Goal: Information Seeking & Learning: Learn about a topic

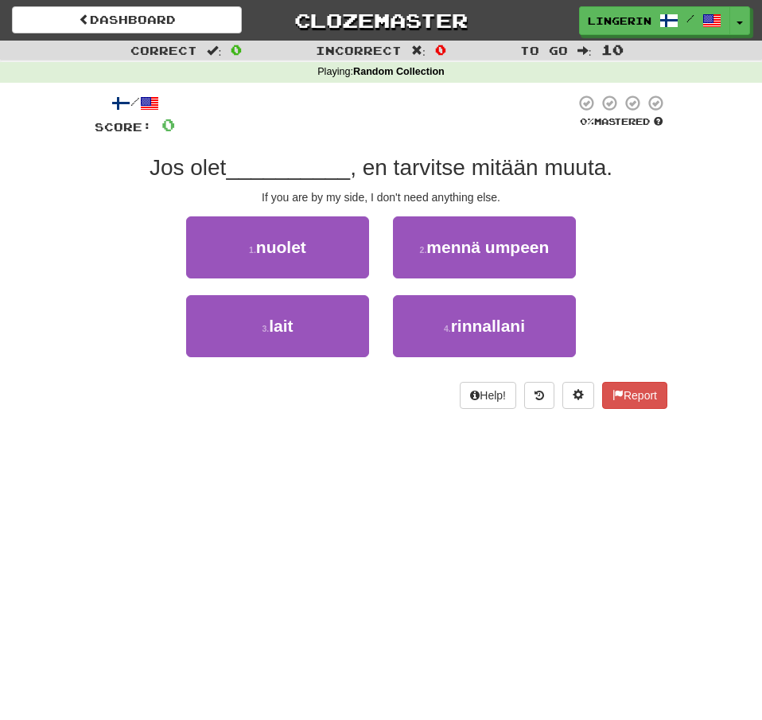
click at [654, 249] on div "1 . nuolet 2 . mennä umpeen" at bounding box center [381, 255] width 620 height 79
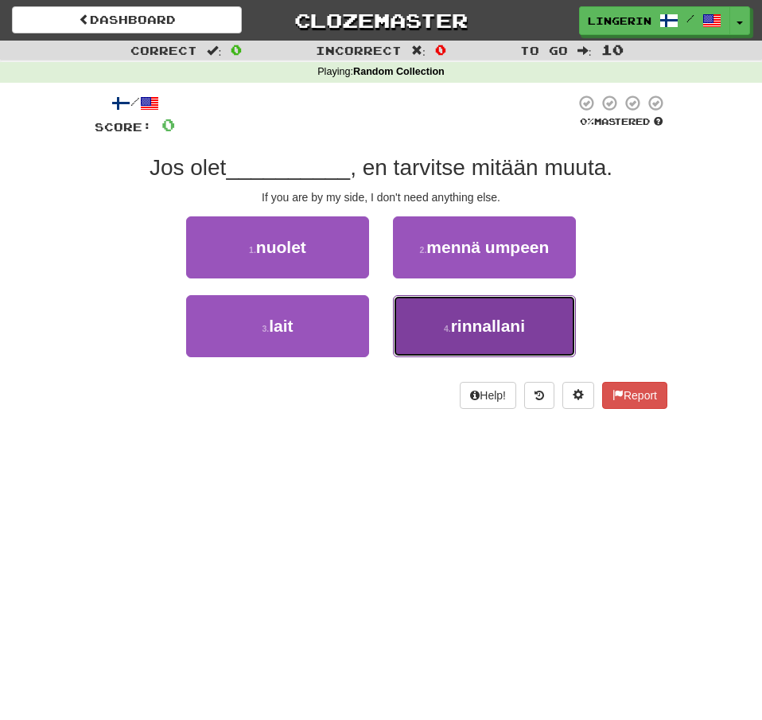
click at [464, 324] on span "rinnallani" at bounding box center [488, 326] width 74 height 18
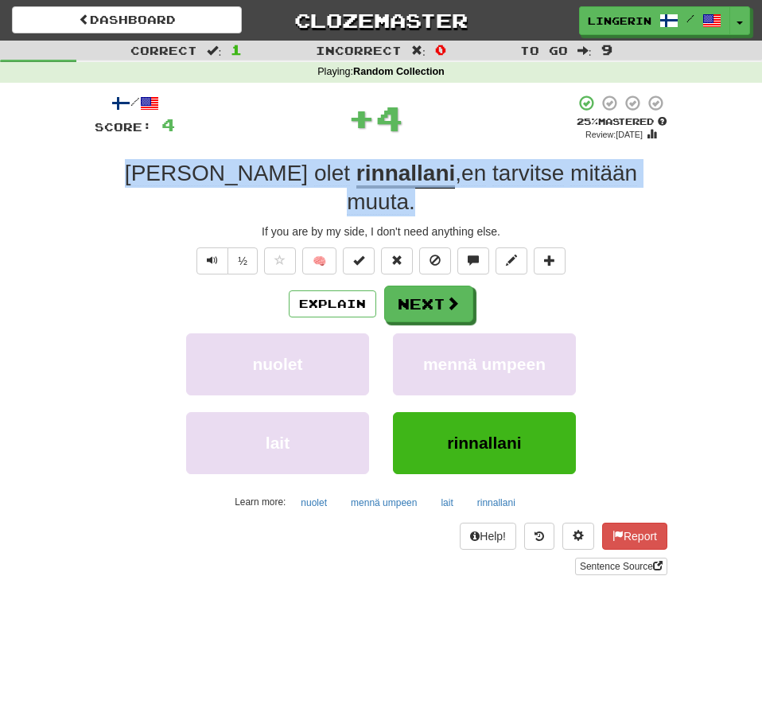
drag, startPoint x: 604, startPoint y: 179, endPoint x: 144, endPoint y: 180, distance: 460.5
click at [146, 180] on div "Jos olet rinnallani , en tarvitse mitään muuta ." at bounding box center [381, 188] width 573 height 58
copy div "Jos olet rinnallani , en tarvitse mitään muuta ."
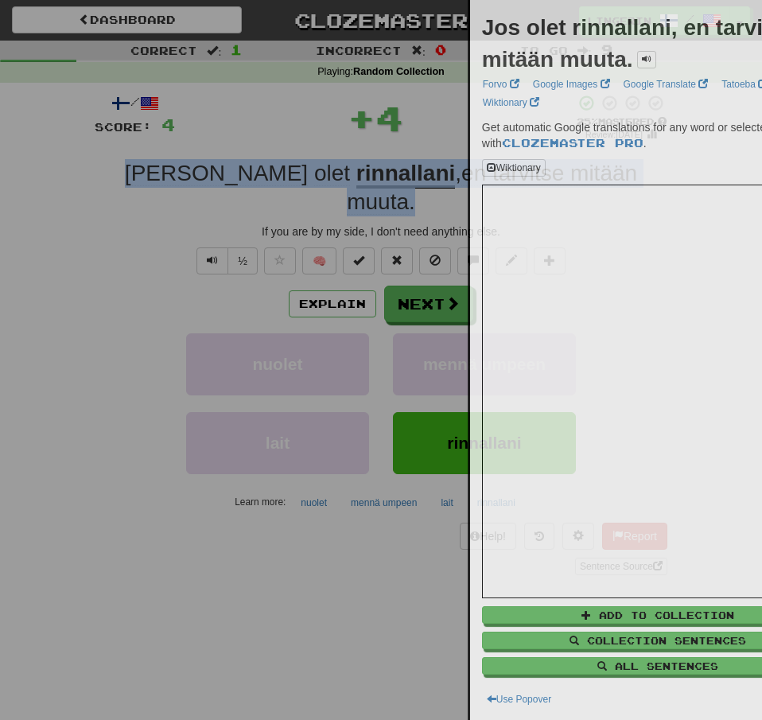
click at [56, 191] on div at bounding box center [381, 360] width 762 height 720
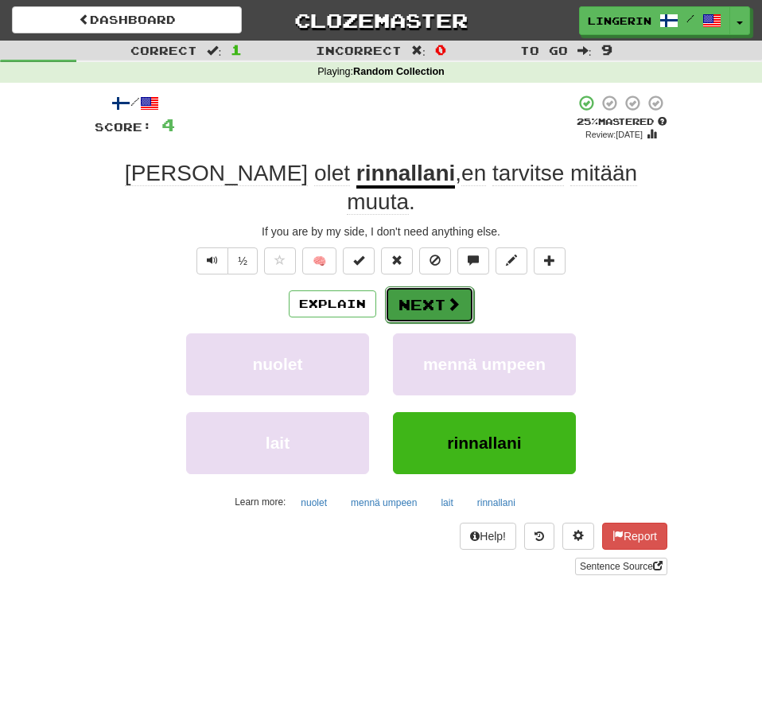
click at [419, 286] on button "Next" at bounding box center [429, 304] width 89 height 37
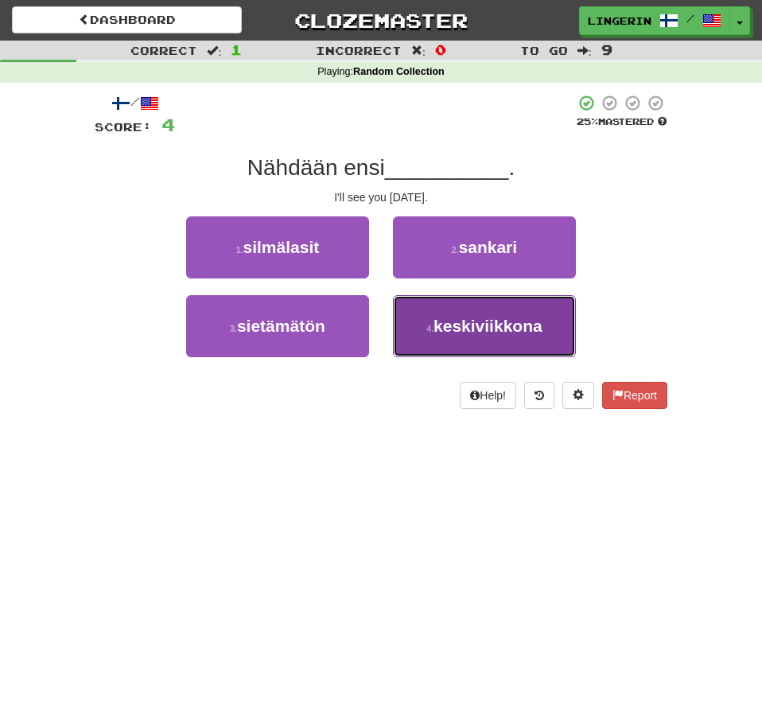
drag, startPoint x: 468, startPoint y: 328, endPoint x: 499, endPoint y: 319, distance: 33.2
click at [468, 328] on span "keskiviikkona" at bounding box center [487, 326] width 109 height 18
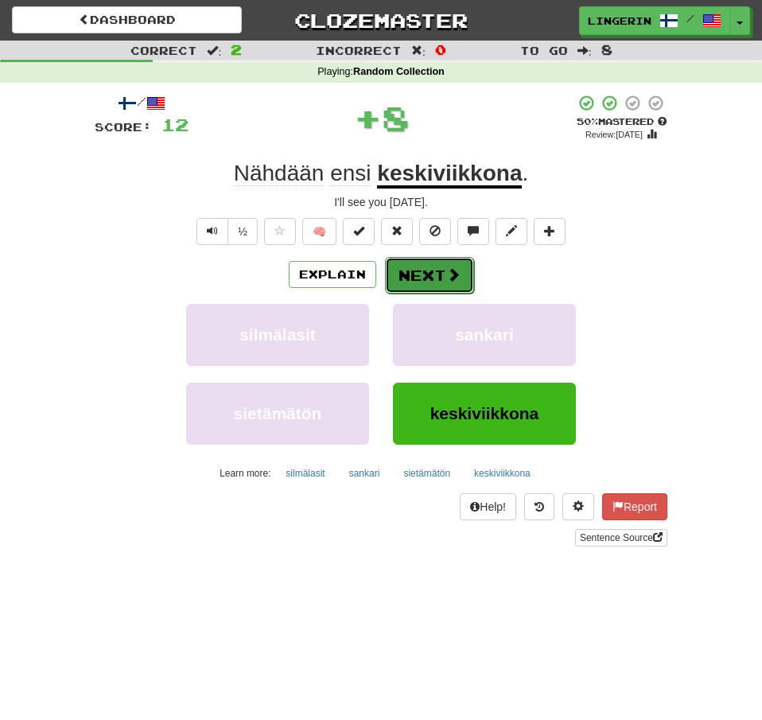
click at [461, 278] on button "Next" at bounding box center [429, 275] width 89 height 37
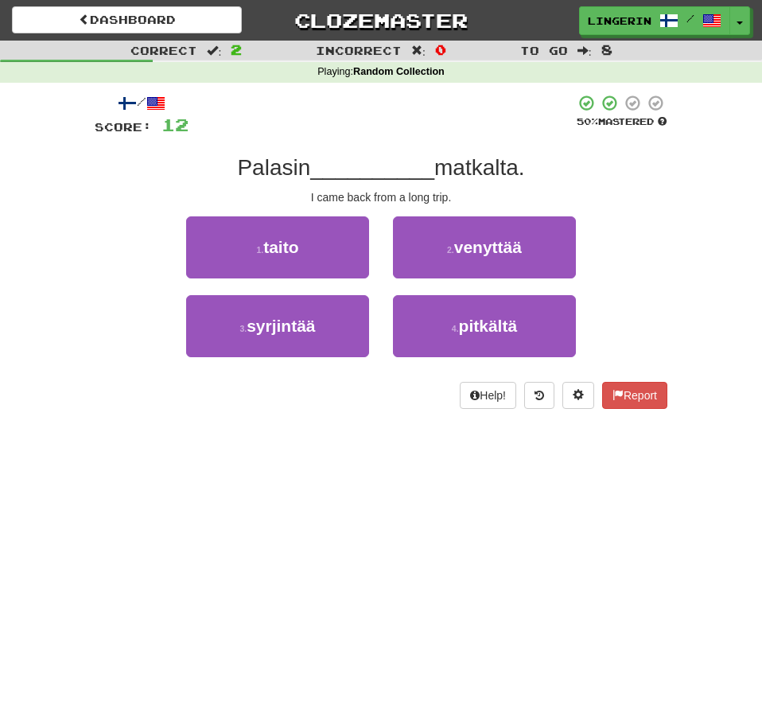
click at [650, 253] on div "1 . taito 2 . venyttää" at bounding box center [381, 255] width 620 height 79
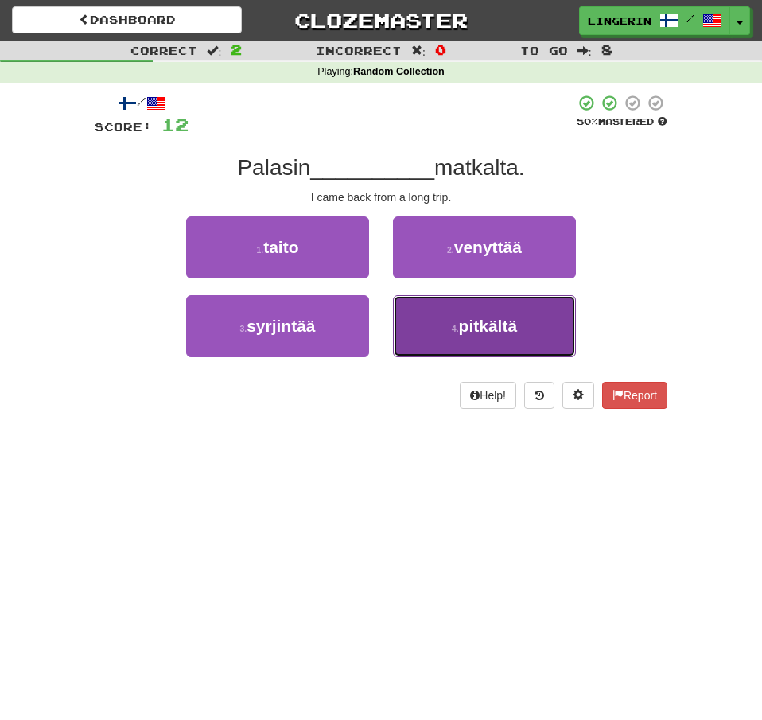
click at [523, 308] on button "4 . pitkältä" at bounding box center [484, 326] width 183 height 62
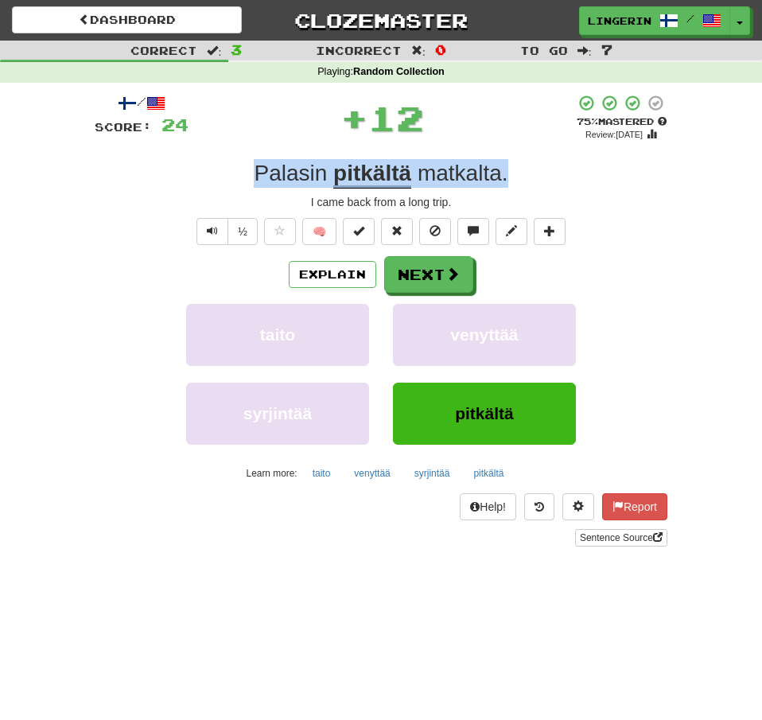
drag, startPoint x: 448, startPoint y: 179, endPoint x: 215, endPoint y: 181, distance: 233.0
click at [216, 181] on div "Palasin pitkältä matkalta ." at bounding box center [381, 173] width 573 height 29
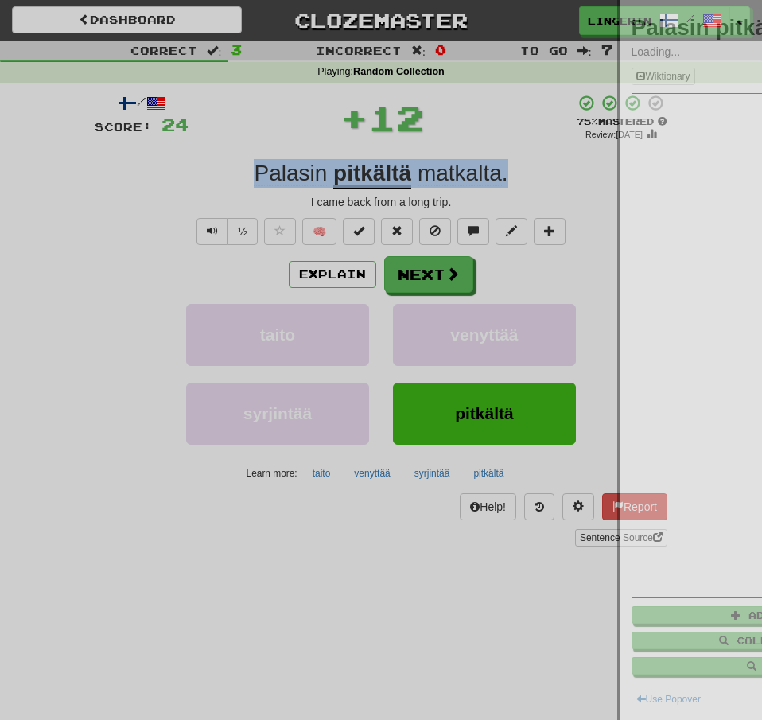
copy div "Palasin pitkältä matkalta ."
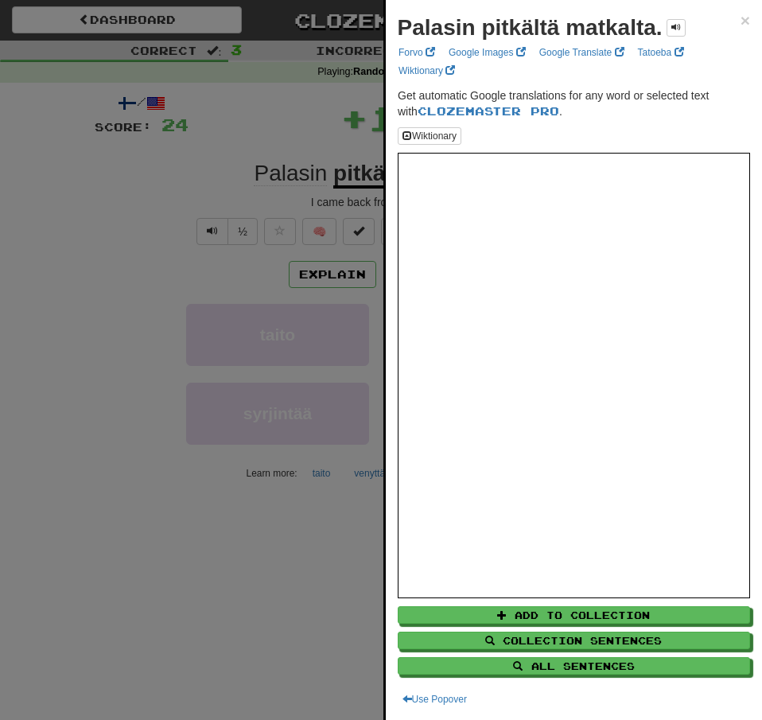
click at [164, 190] on div at bounding box center [381, 360] width 762 height 720
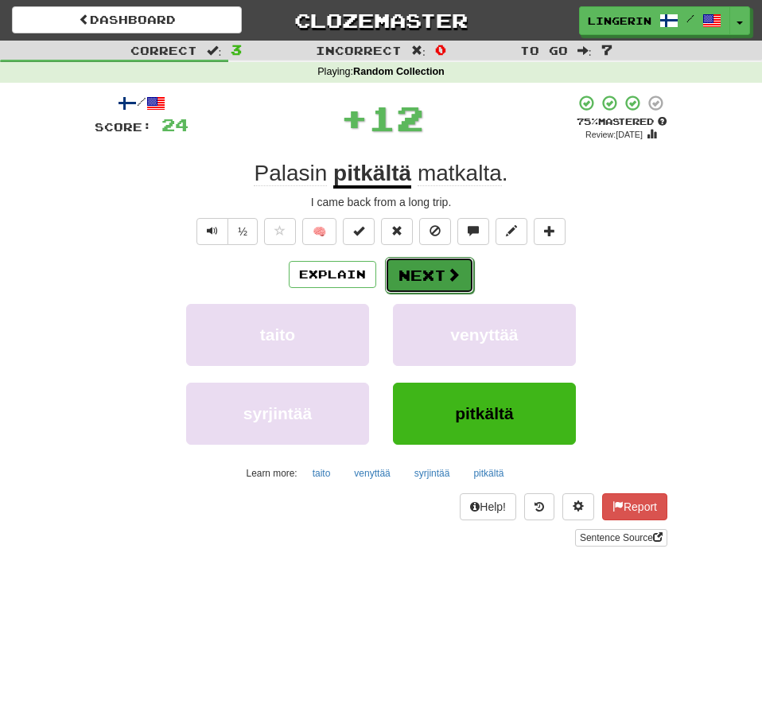
click at [465, 270] on button "Next" at bounding box center [429, 275] width 89 height 37
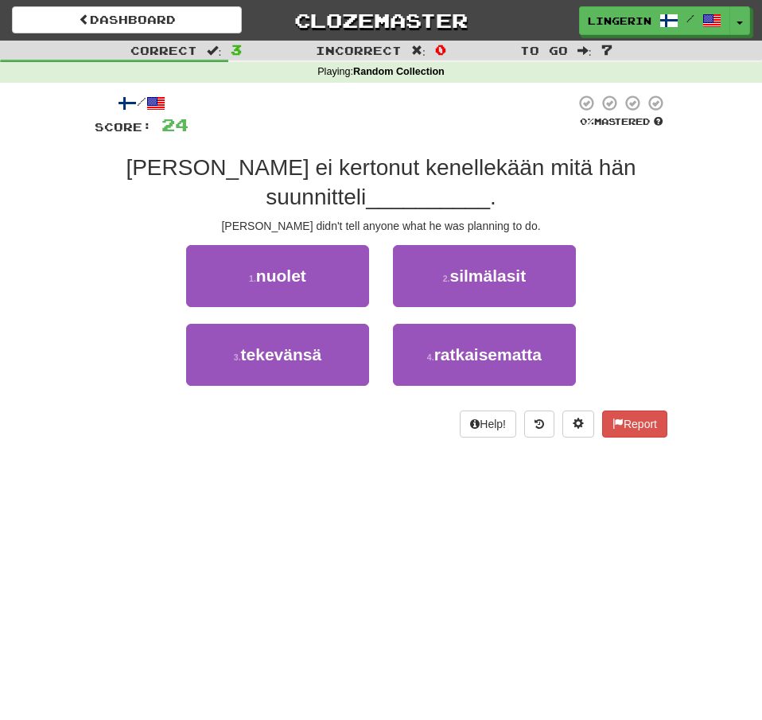
click at [608, 227] on div "Tom didn't tell anyone what he was planning to do." at bounding box center [381, 226] width 573 height 16
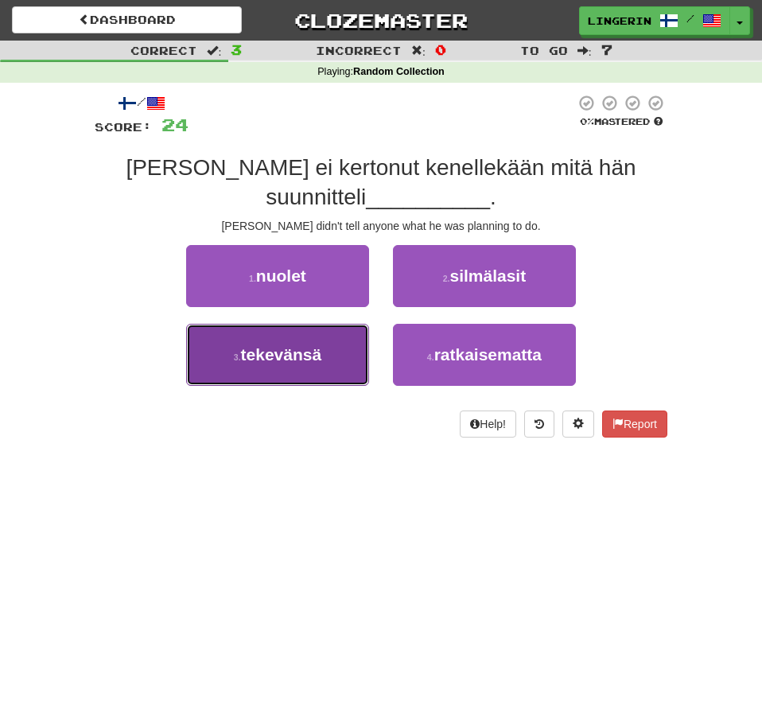
click at [276, 367] on button "3 . tekevänsä" at bounding box center [277, 355] width 183 height 62
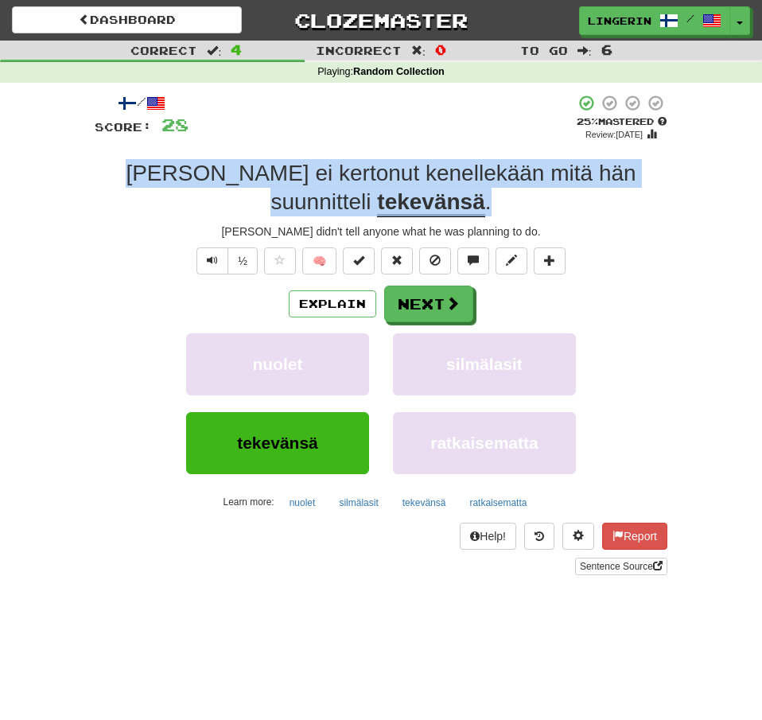
drag, startPoint x: 460, startPoint y: 205, endPoint x: 97, endPoint y: 181, distance: 363.4
click at [97, 181] on div "Tom ei kertonut kenellekään mitä hän suunnitteli tekevänsä ." at bounding box center [381, 188] width 573 height 58
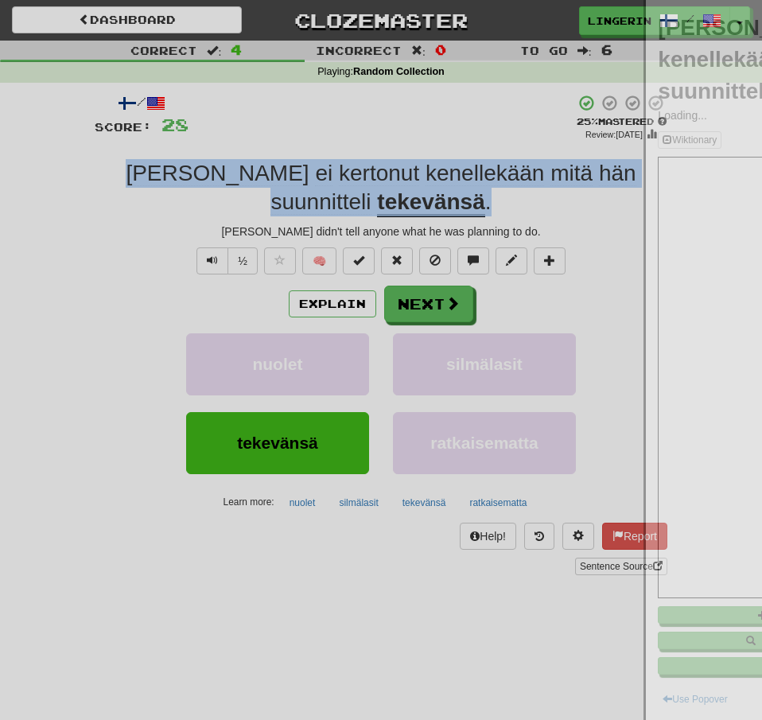
copy div "Tom ei kertonut kenellekään mitä hän suunnitteli tekevänsä ."
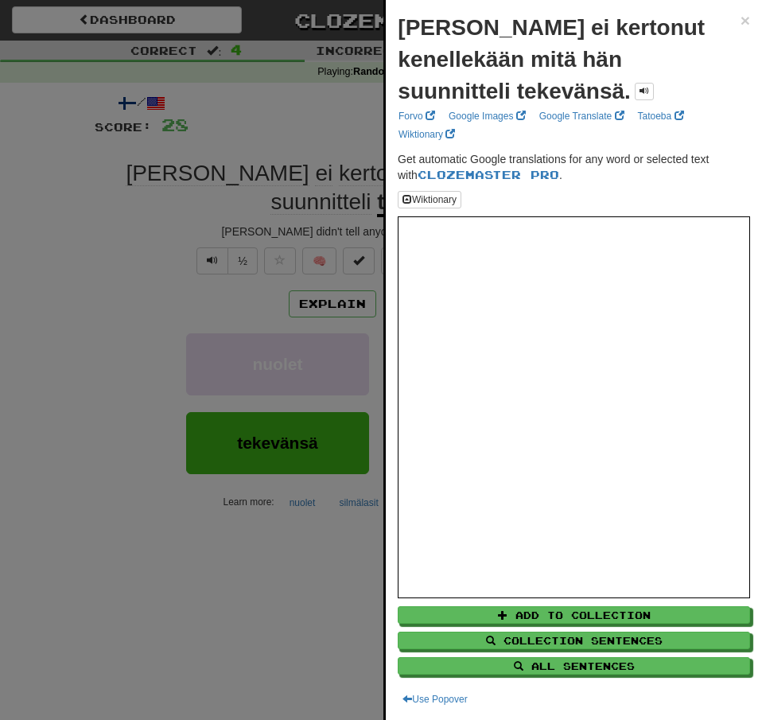
click at [78, 195] on div at bounding box center [381, 360] width 762 height 720
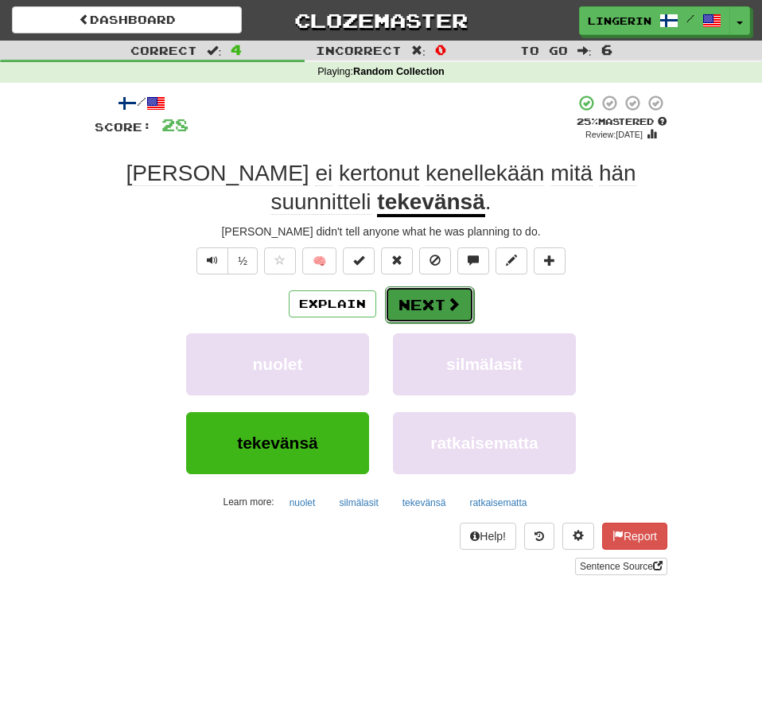
click at [418, 300] on button "Next" at bounding box center [429, 304] width 89 height 37
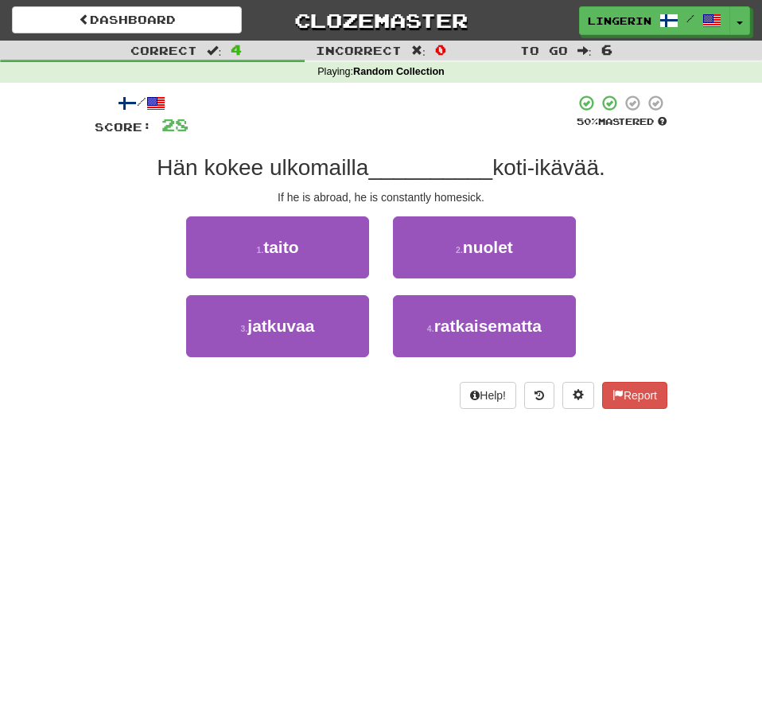
click at [653, 214] on div "/ Score: 28 50 % Mastered Hän kokee ulkomailla __________ koti-ikävää. If he is…" at bounding box center [381, 251] width 573 height 315
click at [634, 239] on div "1 . taito 2 . nuolet" at bounding box center [381, 255] width 620 height 79
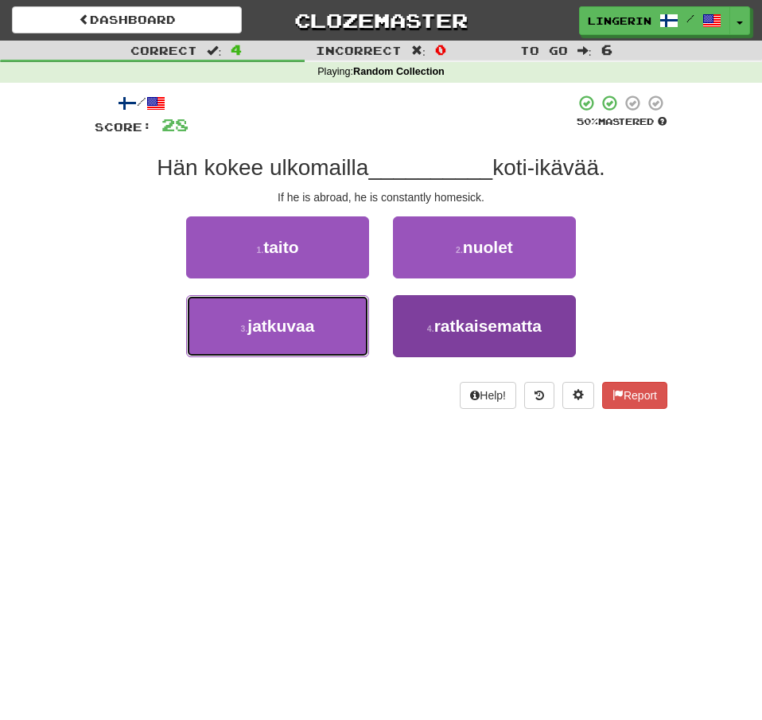
drag, startPoint x: 317, startPoint y: 326, endPoint x: 448, endPoint y: 309, distance: 131.5
click at [317, 326] on button "3 . jatkuvaa" at bounding box center [277, 326] width 183 height 62
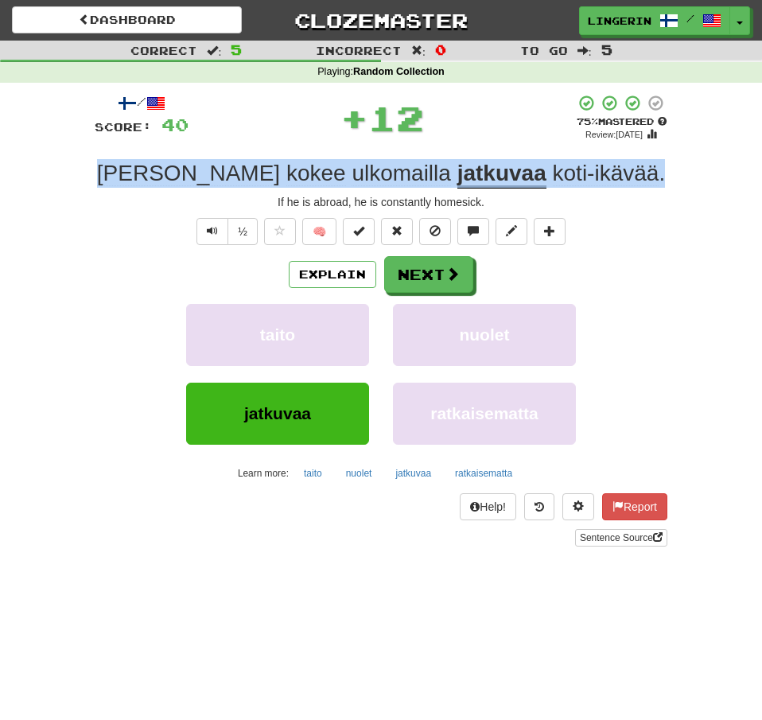
drag, startPoint x: 620, startPoint y: 178, endPoint x: 103, endPoint y: 178, distance: 517.7
click at [103, 178] on div "Hän kokee ulkomailla jatkuvaa koti-ikävää ." at bounding box center [381, 173] width 573 height 29
copy div "Hän kokee ulkomailla jatkuvaa koti-ikävää ."
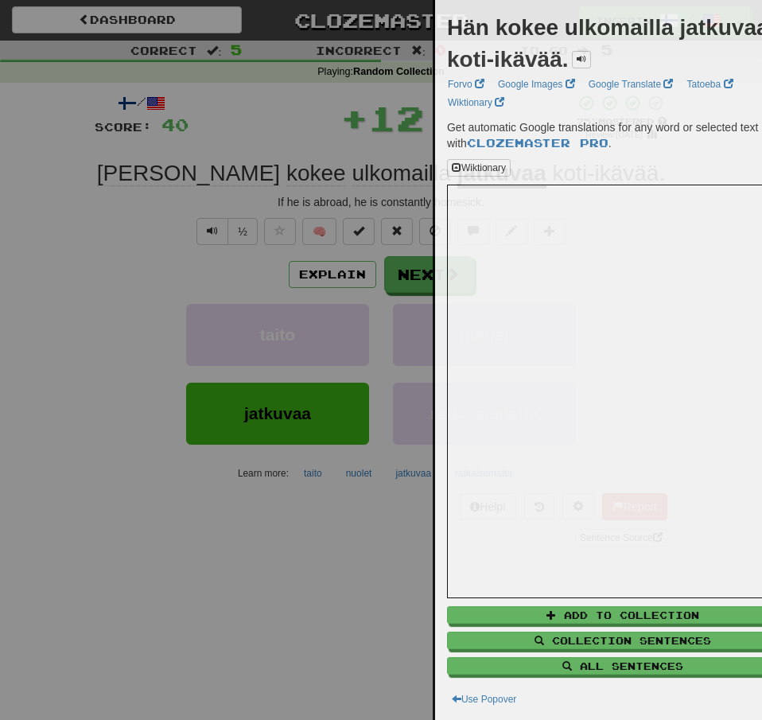
drag, startPoint x: 69, startPoint y: 252, endPoint x: 119, endPoint y: 241, distance: 51.3
click at [68, 251] on div at bounding box center [381, 360] width 762 height 720
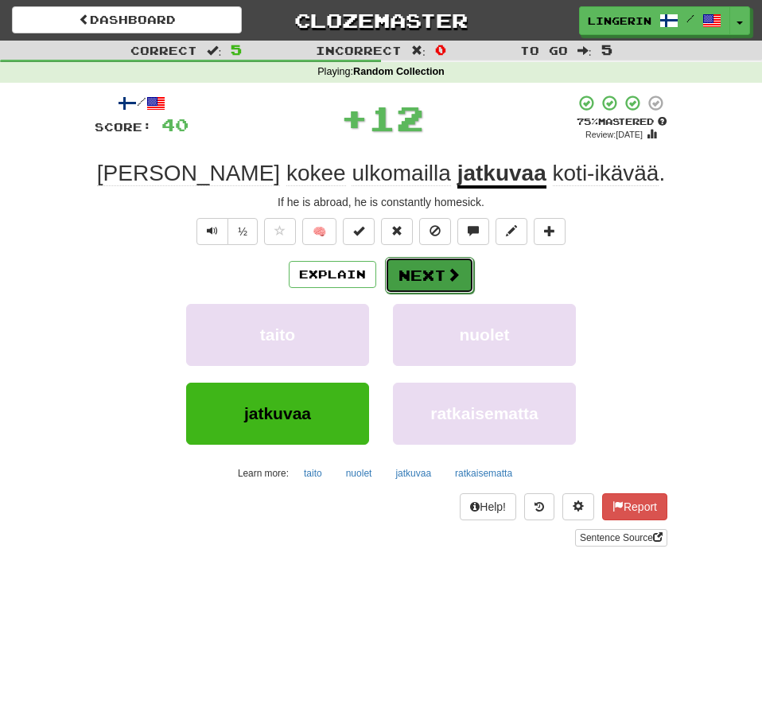
click at [441, 271] on button "Next" at bounding box center [429, 275] width 89 height 37
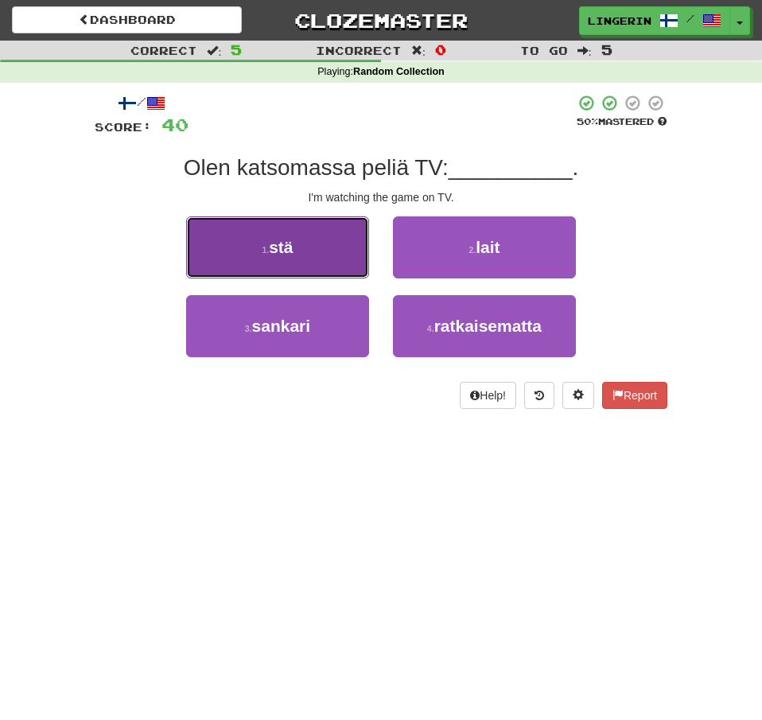
click at [335, 231] on button "1 . stä" at bounding box center [277, 247] width 183 height 62
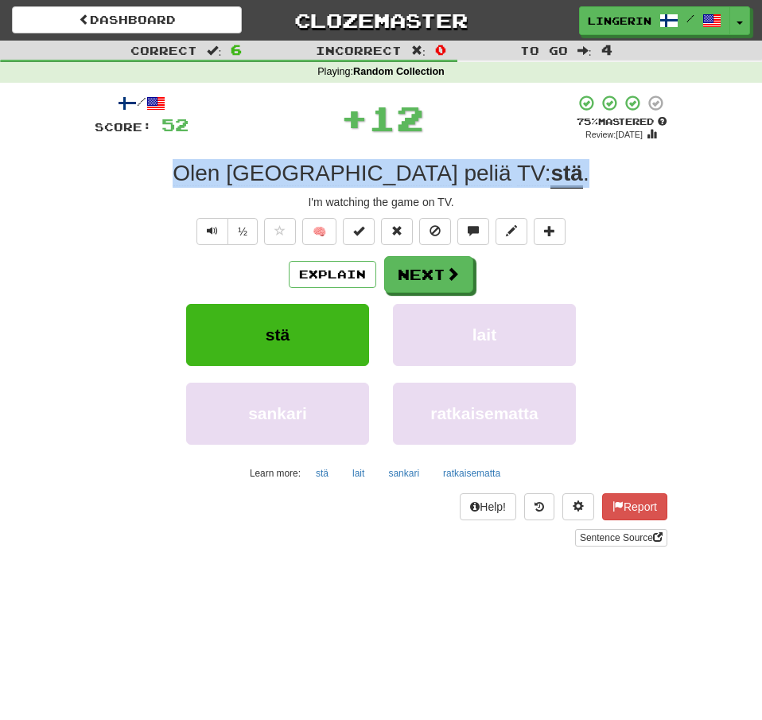
drag, startPoint x: 543, startPoint y: 170, endPoint x: 227, endPoint y: 181, distance: 315.9
click at [227, 181] on div "Olen katsomassa peliä TV: stä ." at bounding box center [381, 173] width 573 height 29
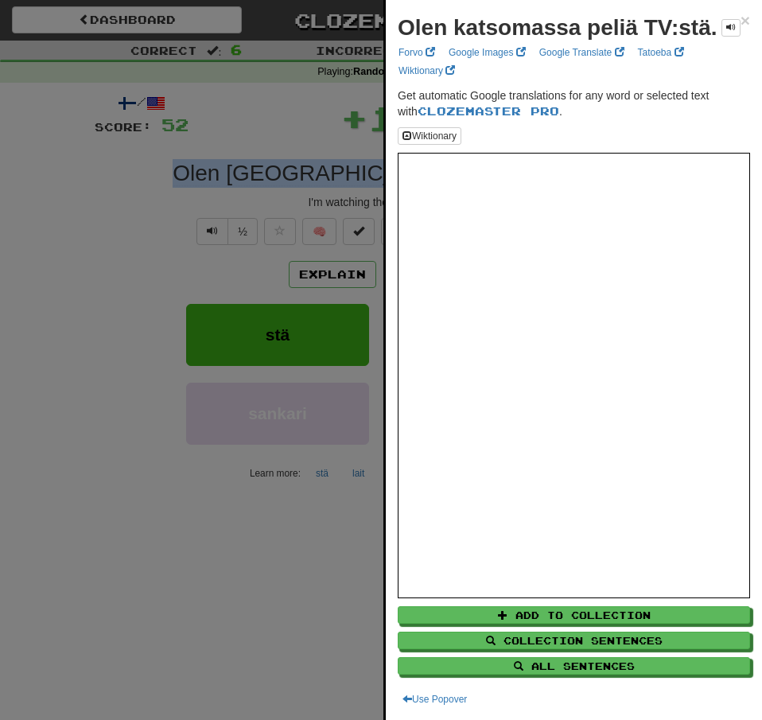
copy div "Olen katsomassa peliä TV: stä ."
click at [53, 185] on div at bounding box center [381, 360] width 762 height 720
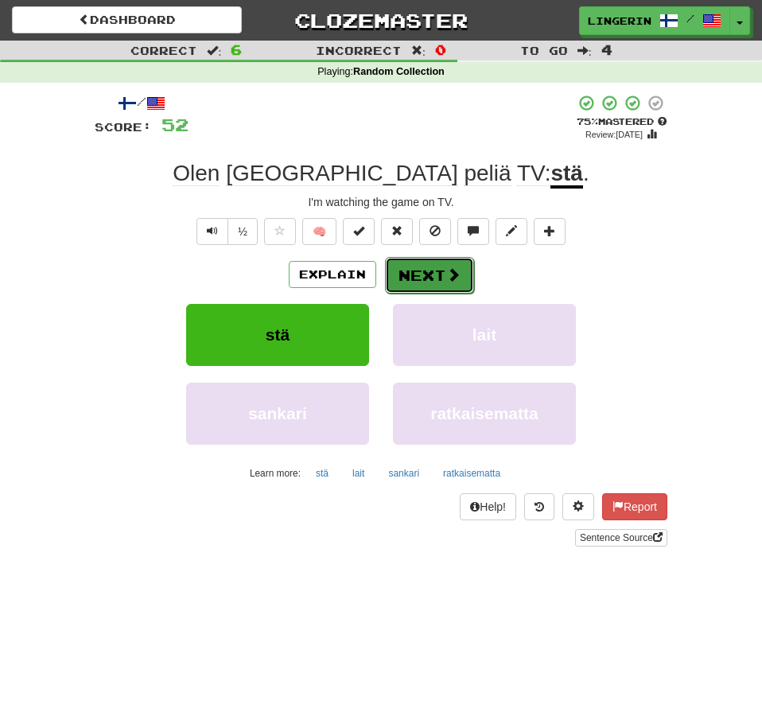
click at [427, 274] on button "Next" at bounding box center [429, 275] width 89 height 37
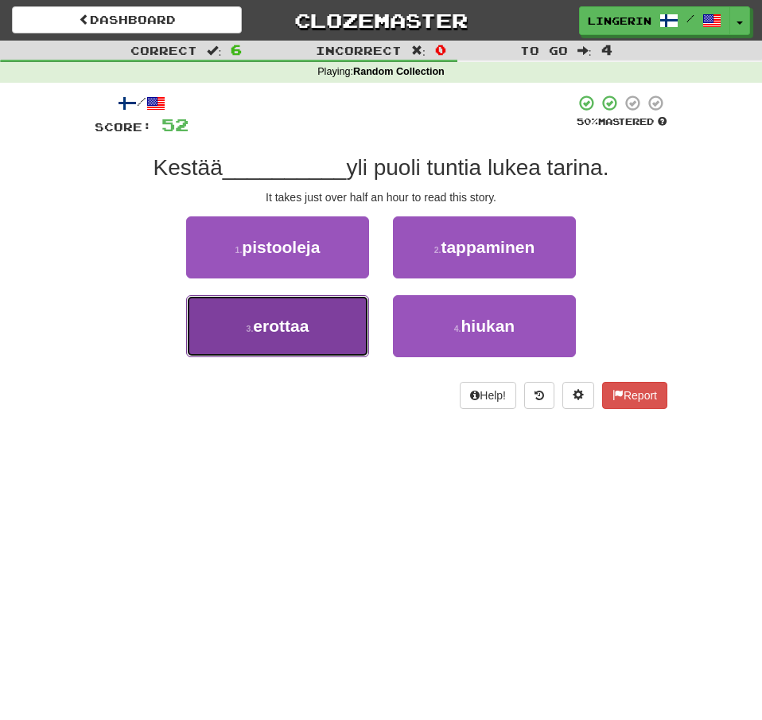
click at [306, 324] on span "erottaa" at bounding box center [281, 326] width 56 height 18
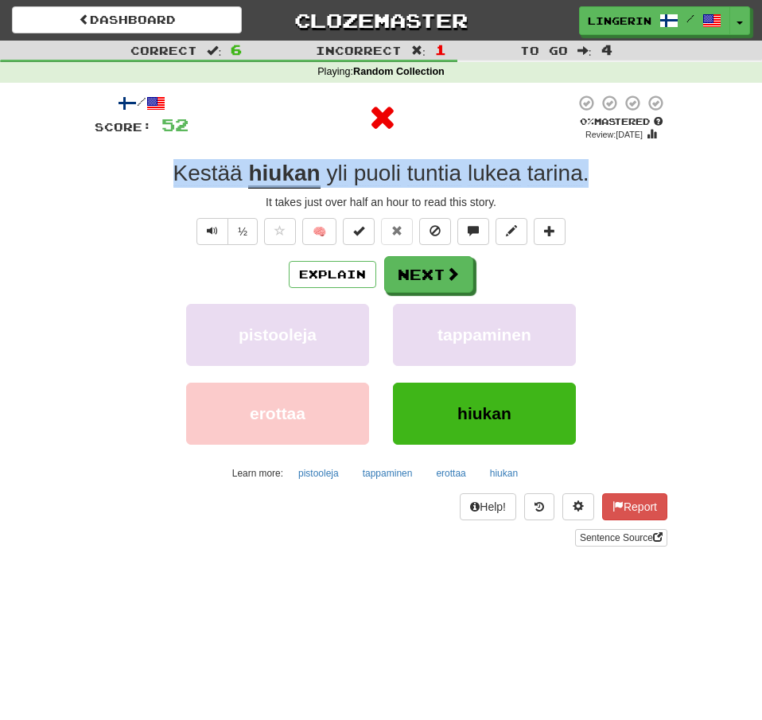
drag, startPoint x: 593, startPoint y: 181, endPoint x: 177, endPoint y: 179, distance: 416.7
click at [177, 179] on div "Kestää hiukan yli puoli tuntia lukea tarina ." at bounding box center [381, 173] width 573 height 29
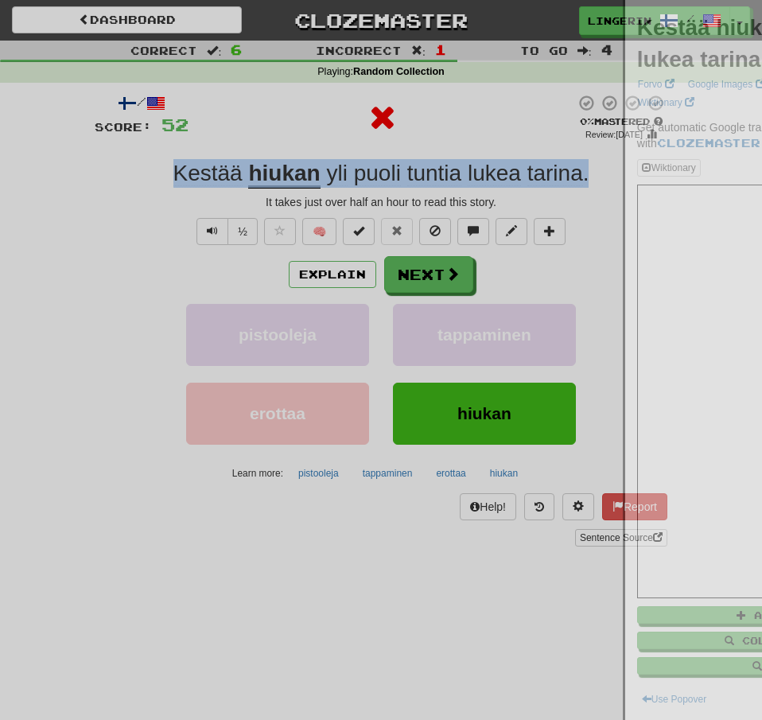
copy div "Kestää hiukan yli puoli tuntia lukea tarina ."
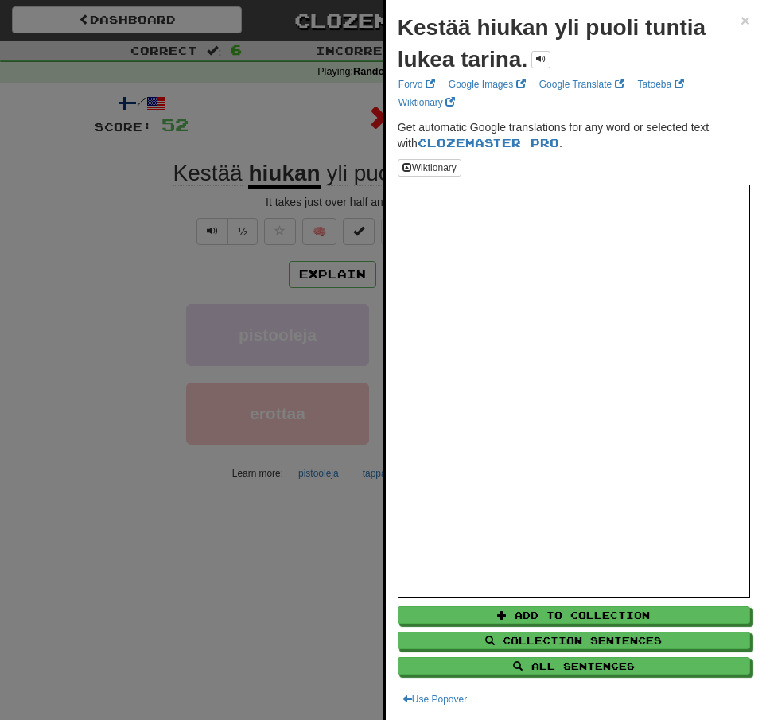
click at [23, 202] on div at bounding box center [381, 360] width 762 height 720
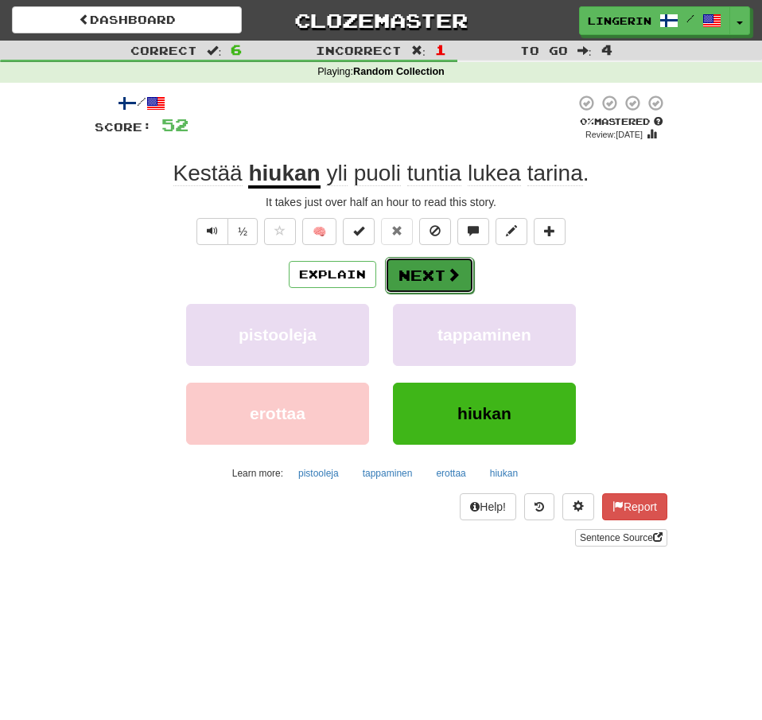
click at [464, 273] on button "Next" at bounding box center [429, 275] width 89 height 37
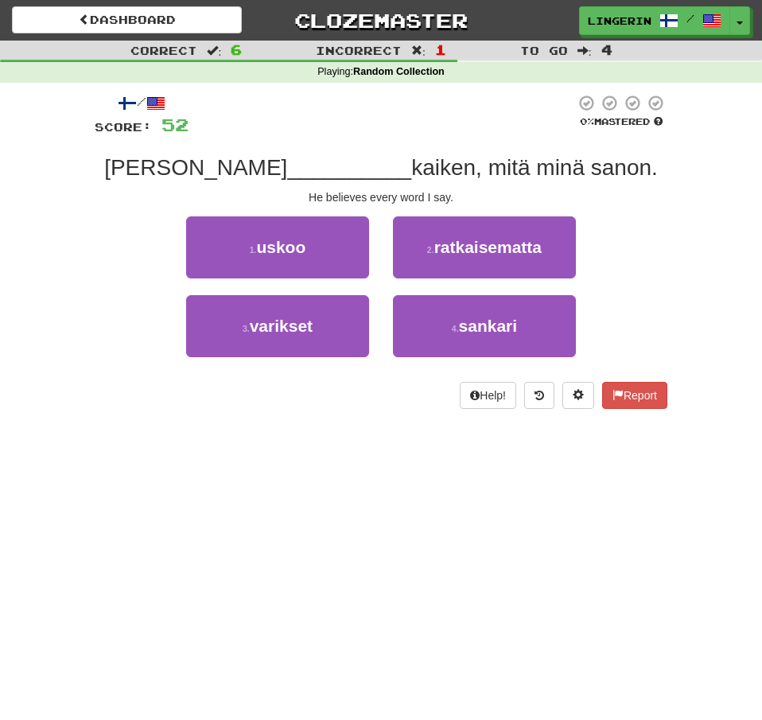
click at [685, 213] on div "Correct : 6 Incorrect : 1 To go : 4 Playing : Random Collection / Score: 52 0 %…" at bounding box center [381, 236] width 762 height 390
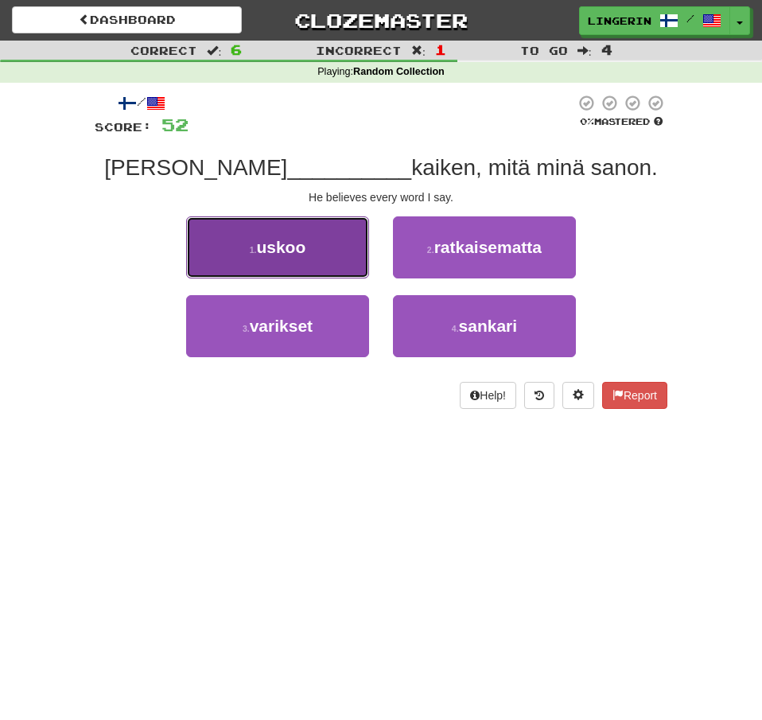
click at [327, 261] on button "1 . uskoo" at bounding box center [277, 247] width 183 height 62
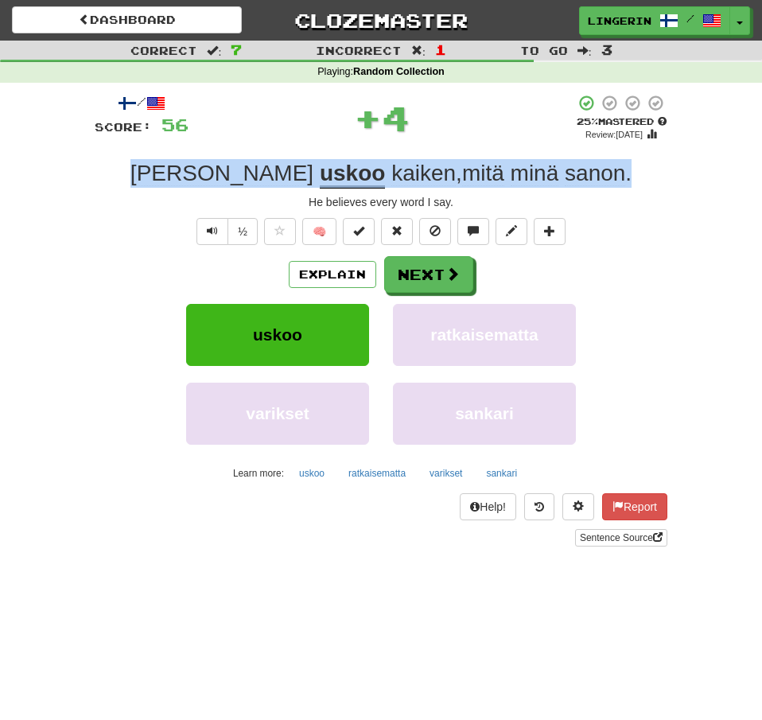
drag, startPoint x: 574, startPoint y: 177, endPoint x: 113, endPoint y: 175, distance: 461.3
click at [113, 175] on div "Hän uskoo kaiken , mitä minä sanon ." at bounding box center [381, 173] width 573 height 29
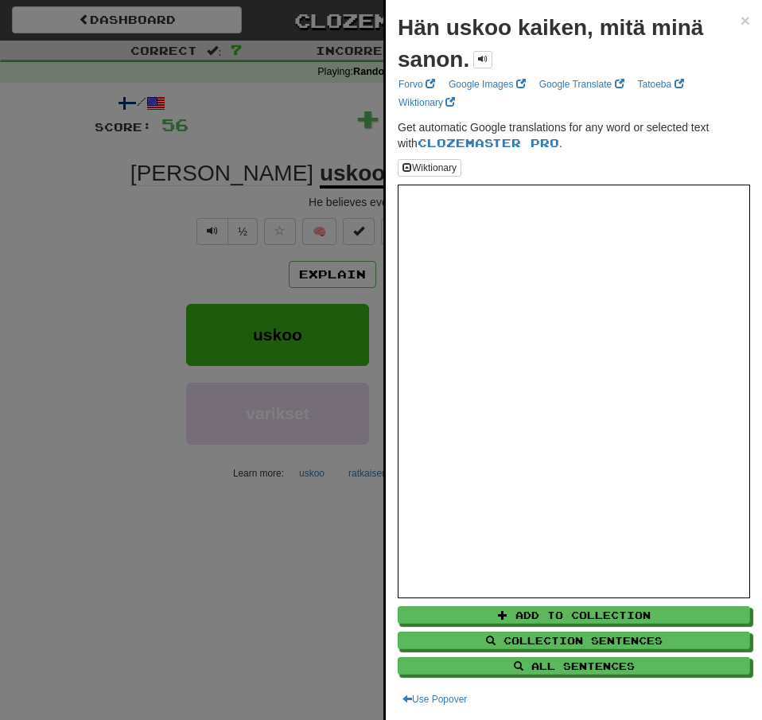
click at [55, 181] on div at bounding box center [381, 360] width 762 height 720
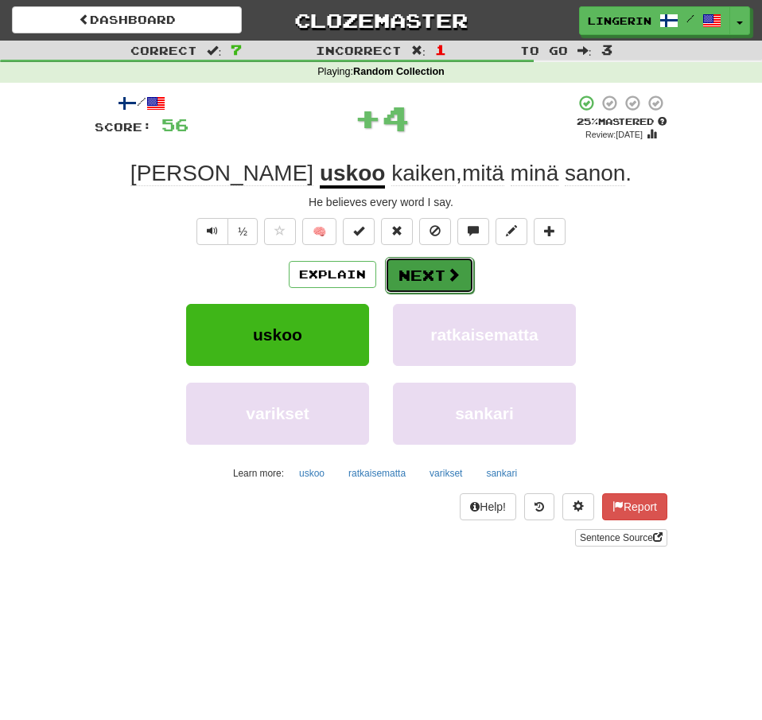
click at [446, 270] on span at bounding box center [453, 274] width 14 height 14
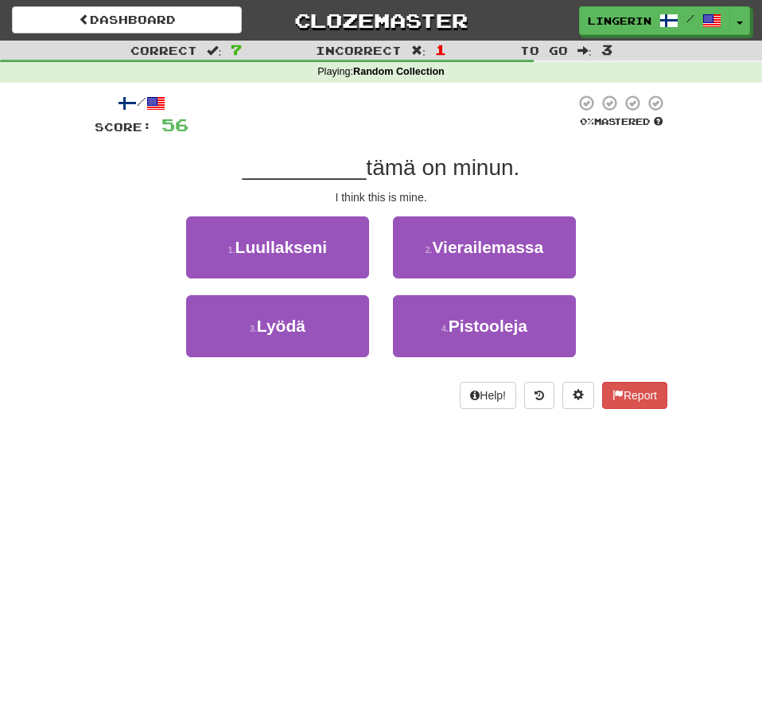
click at [647, 192] on div "I think this is mine." at bounding box center [381, 197] width 573 height 16
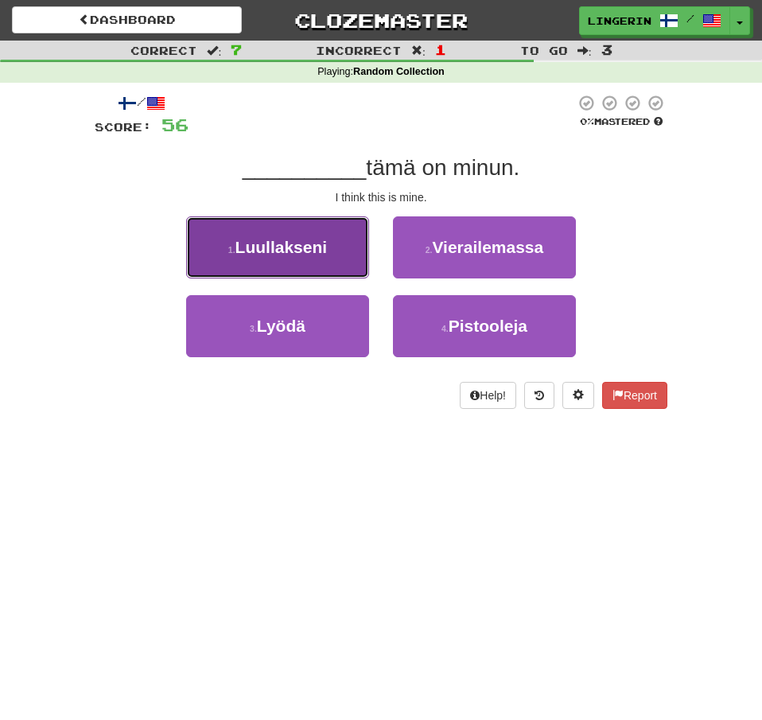
click at [337, 243] on button "1 . Luullakseni" at bounding box center [277, 247] width 183 height 62
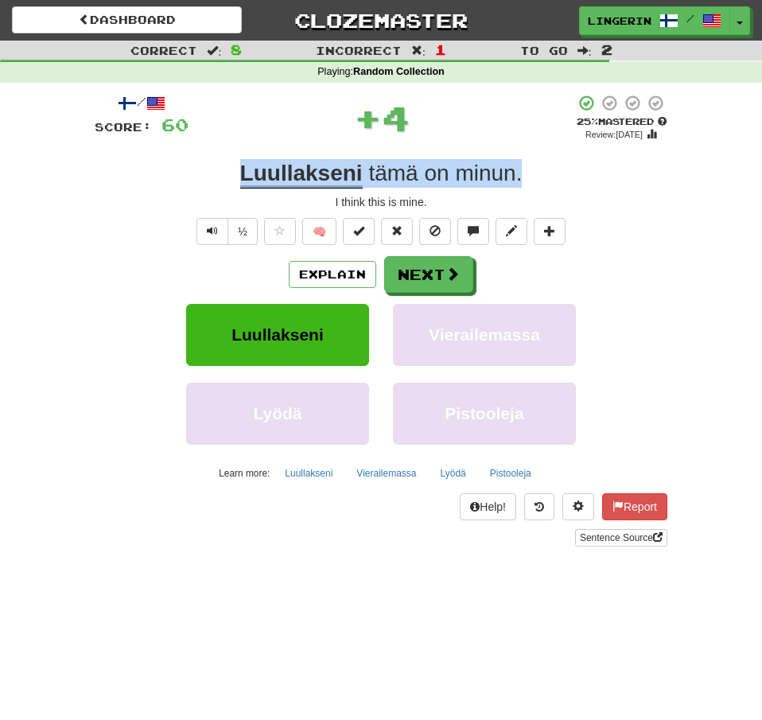
drag, startPoint x: 539, startPoint y: 181, endPoint x: 168, endPoint y: 179, distance: 371.4
click at [168, 179] on div "Luullakseni tämä on minun ." at bounding box center [381, 173] width 573 height 29
copy div "Luullakseni tämä on minun ."
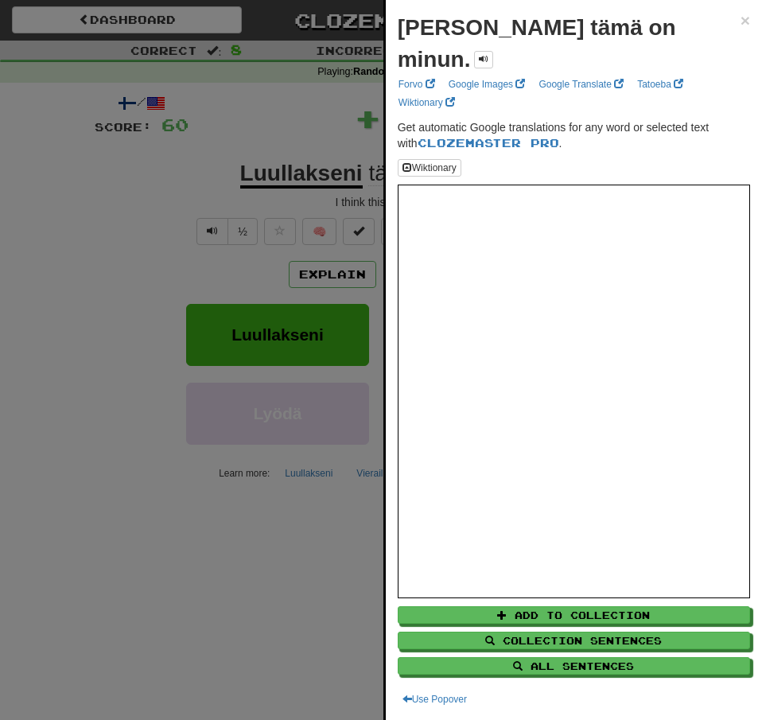
click at [59, 185] on div at bounding box center [381, 360] width 762 height 720
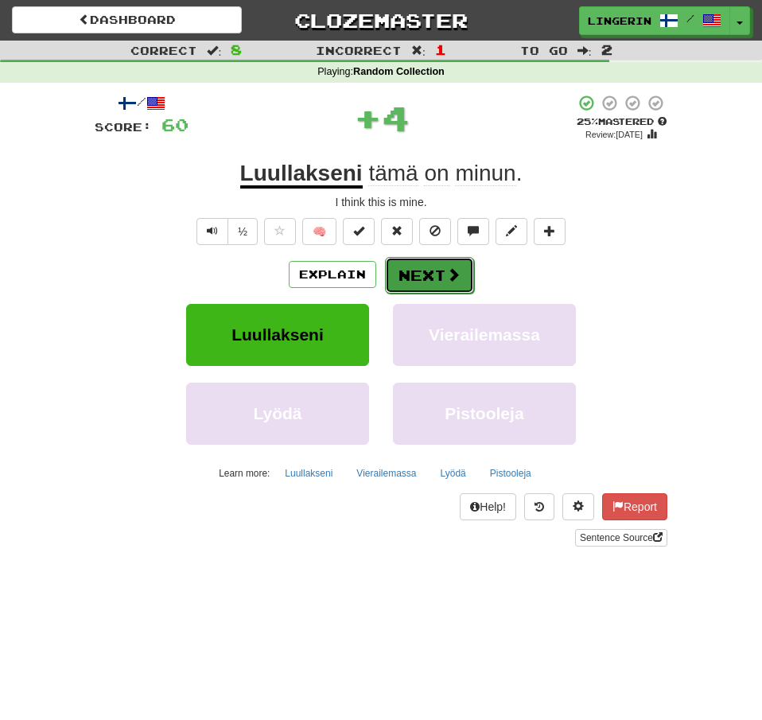
click at [459, 274] on button "Next" at bounding box center [429, 275] width 89 height 37
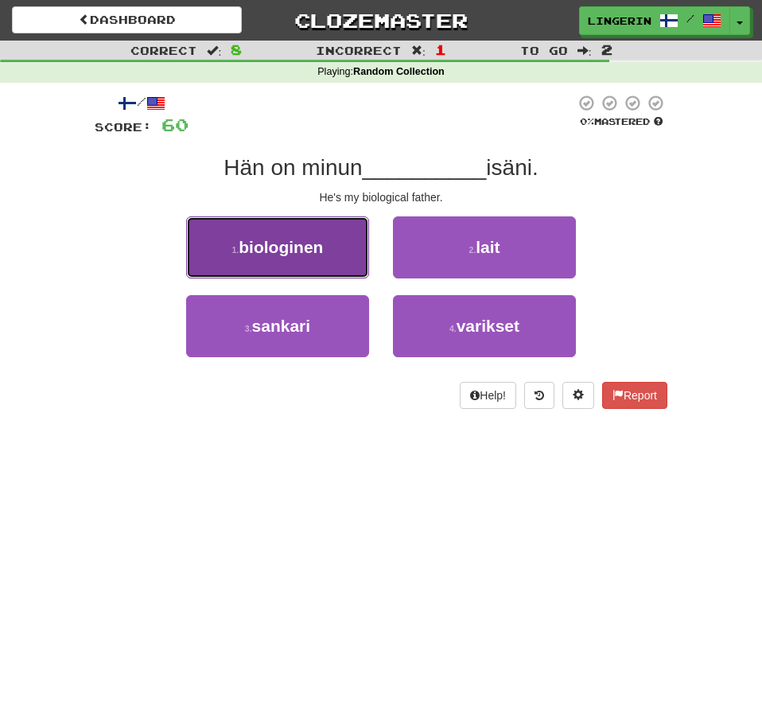
click at [318, 260] on button "1 . biologinen" at bounding box center [277, 247] width 183 height 62
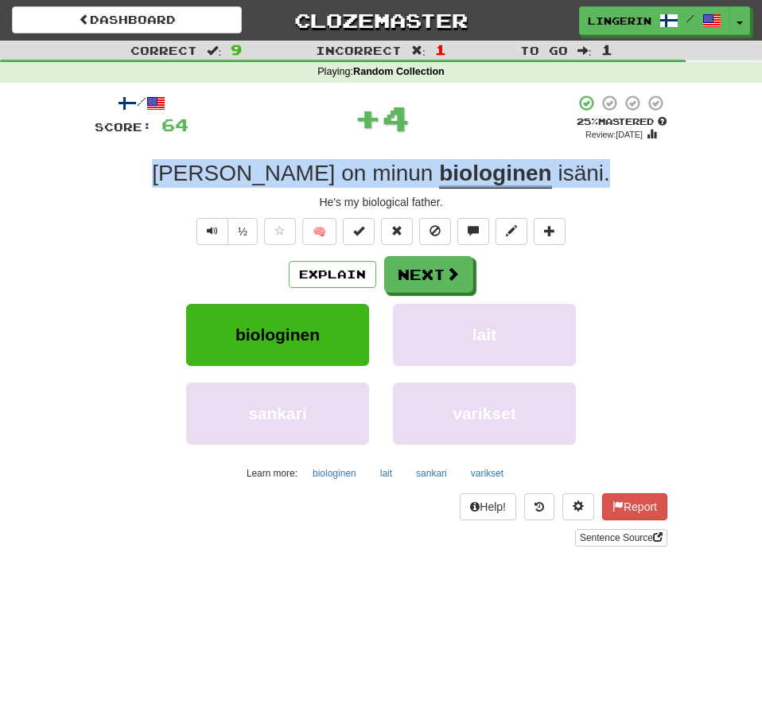
drag, startPoint x: 471, startPoint y: 182, endPoint x: 163, endPoint y: 182, distance: 307.8
click at [164, 182] on div "Hän on minun biologinen isäni ." at bounding box center [381, 173] width 573 height 29
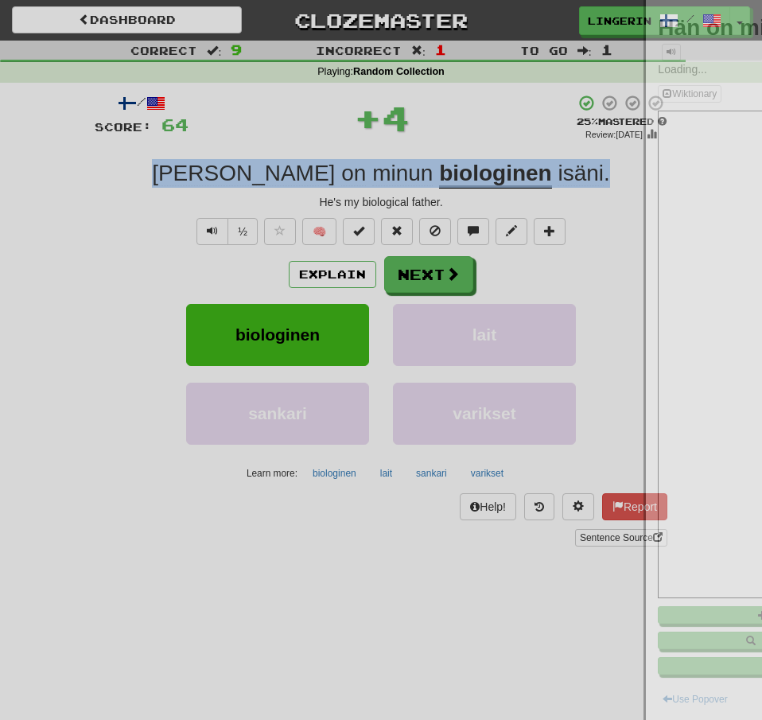
copy div "Hän on minun biologinen isäni ."
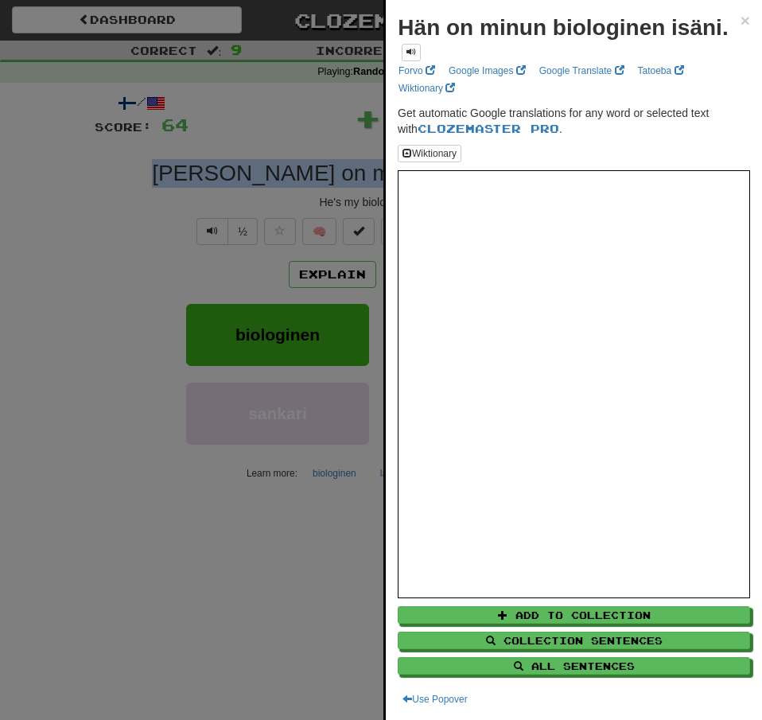
click at [77, 188] on div at bounding box center [381, 360] width 762 height 720
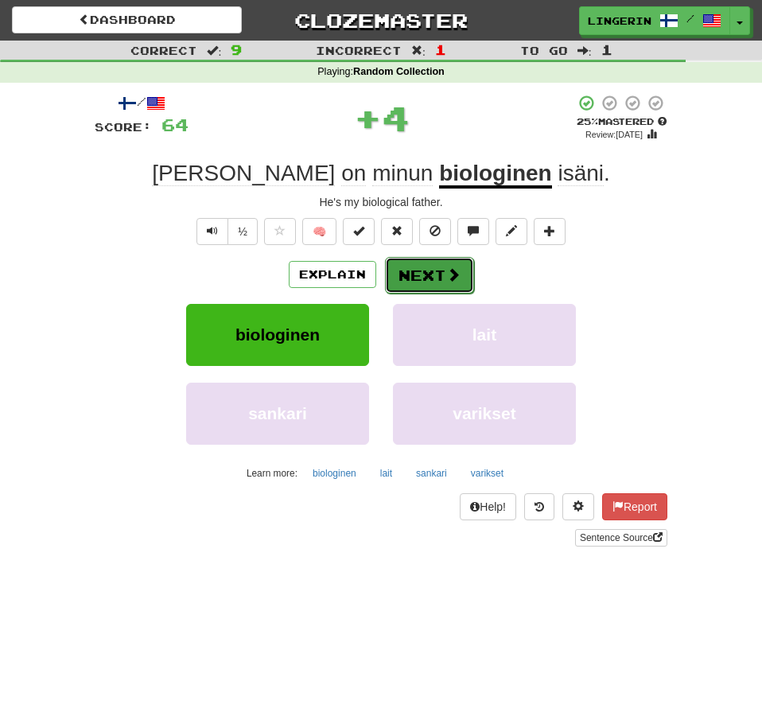
click at [418, 272] on button "Next" at bounding box center [429, 275] width 89 height 37
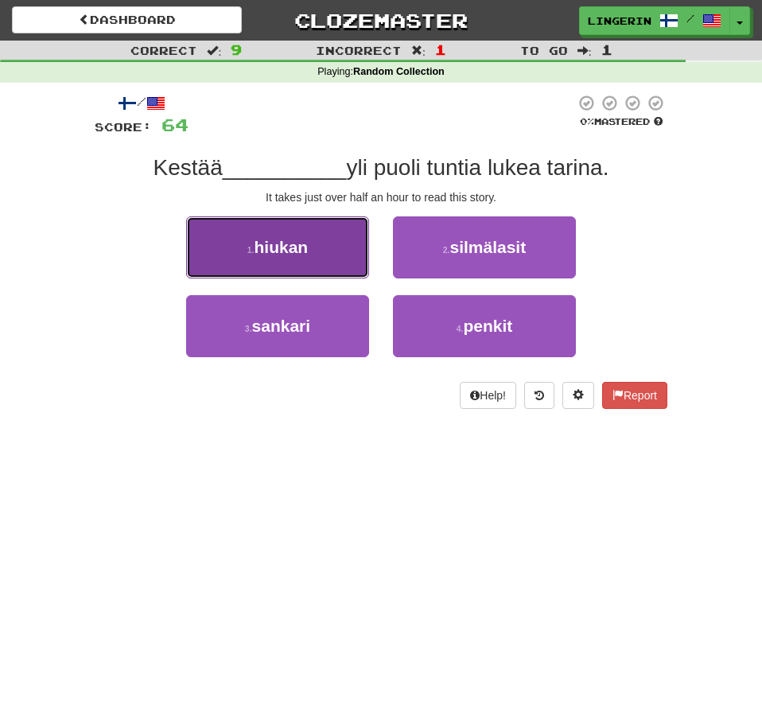
click at [315, 257] on button "1 . hiukan" at bounding box center [277, 247] width 183 height 62
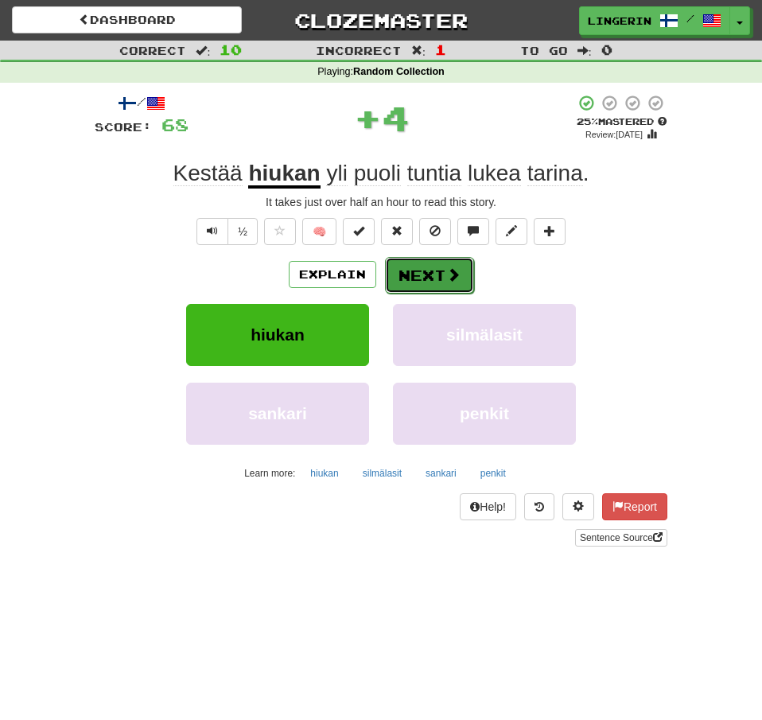
click at [447, 286] on button "Next" at bounding box center [429, 275] width 89 height 37
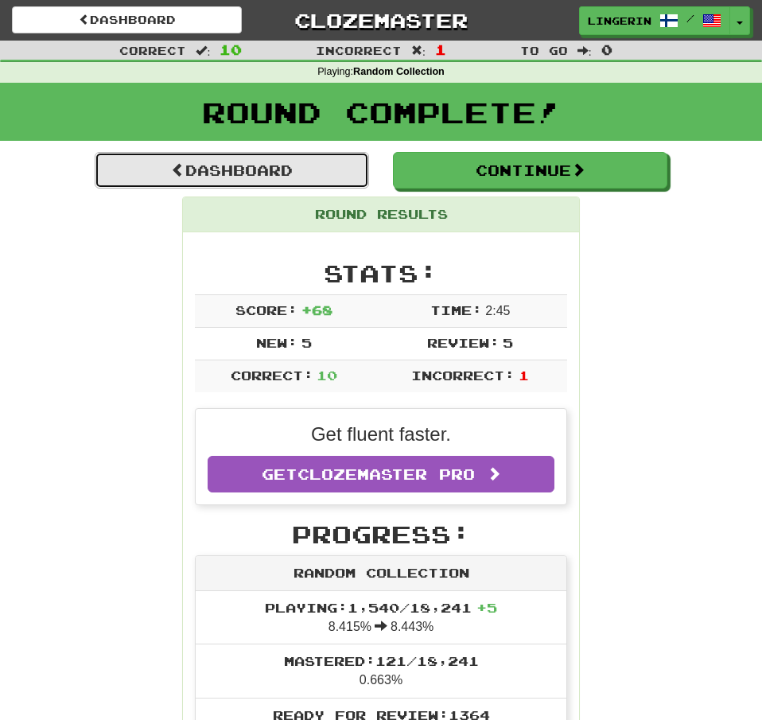
click at [246, 169] on link "Dashboard" at bounding box center [232, 170] width 274 height 37
